Goal: Find specific fact: Find specific fact

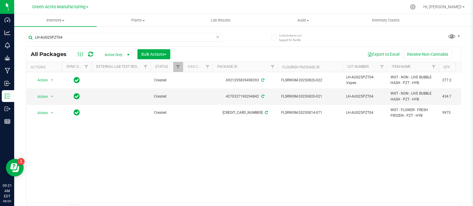
click at [425, 158] on div "Action Action Adjust qty Create package Edit attributes Global inventory Locate…" at bounding box center [243, 137] width 434 height 130
drag, startPoint x: 70, startPoint y: 38, endPoint x: 34, endPoint y: 38, distance: 36.3
click at [34, 38] on input "LH-AUG25PZT04" at bounding box center [124, 37] width 196 height 9
paste input "RV-AUG25SGZ01"
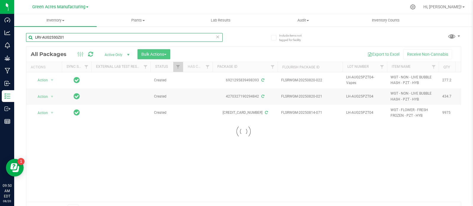
type input "LRV-AUG25SGZ01"
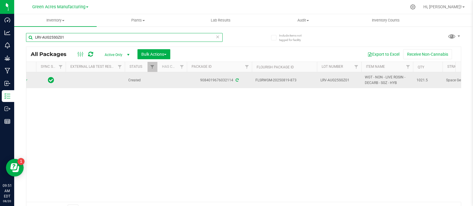
scroll to position [0, 31]
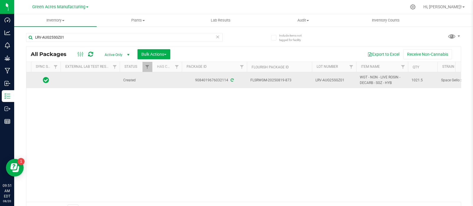
click at [417, 79] on span "1021.5" at bounding box center [422, 81] width 22 height 6
copy span "1021.5"
